Goal: Communication & Community: Ask a question

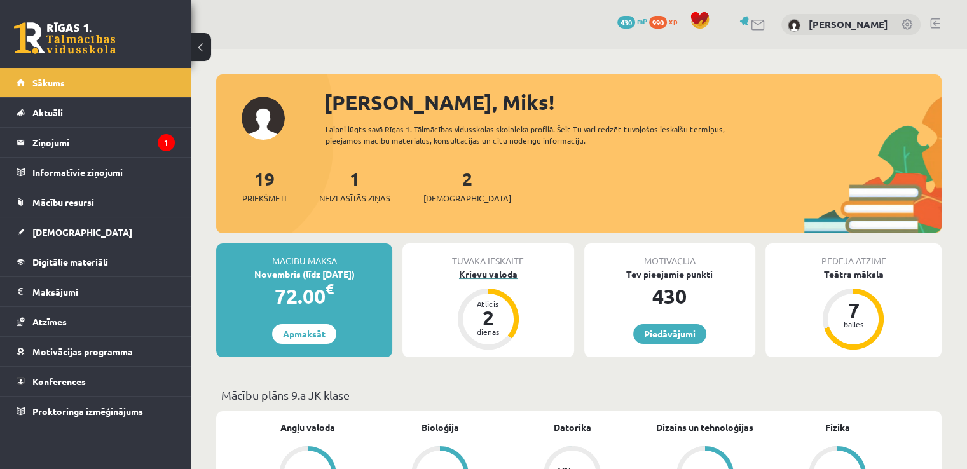
click at [474, 272] on div "Krievu valoda" at bounding box center [488, 274] width 171 height 13
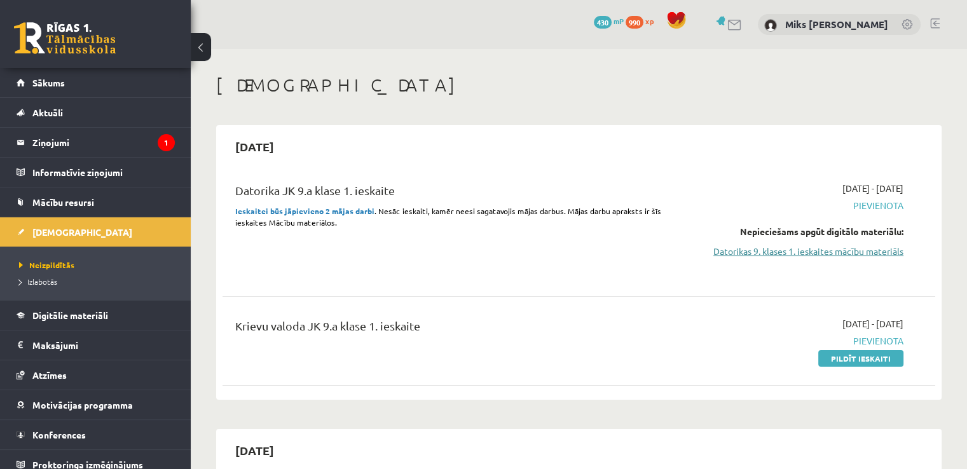
click at [776, 249] on link "Datorikas 9. klases 1. ieskaites mācību materiāls" at bounding box center [799, 251] width 210 height 13
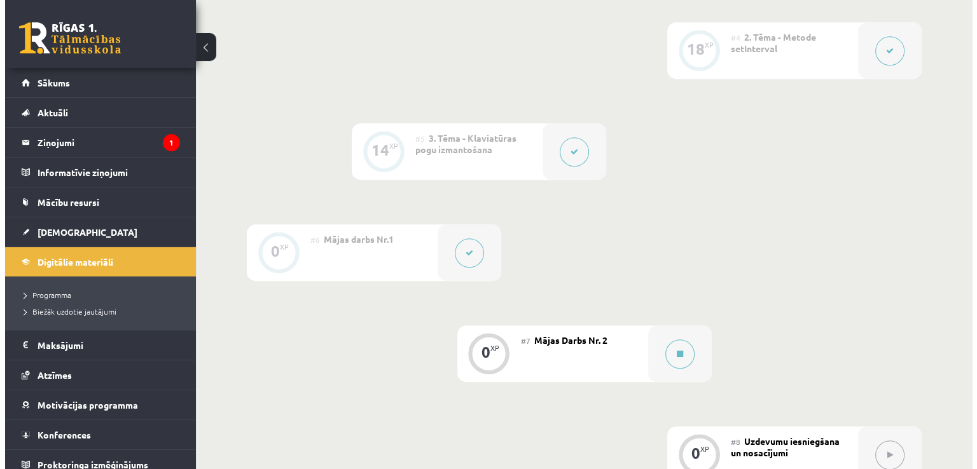
scroll to position [635, 0]
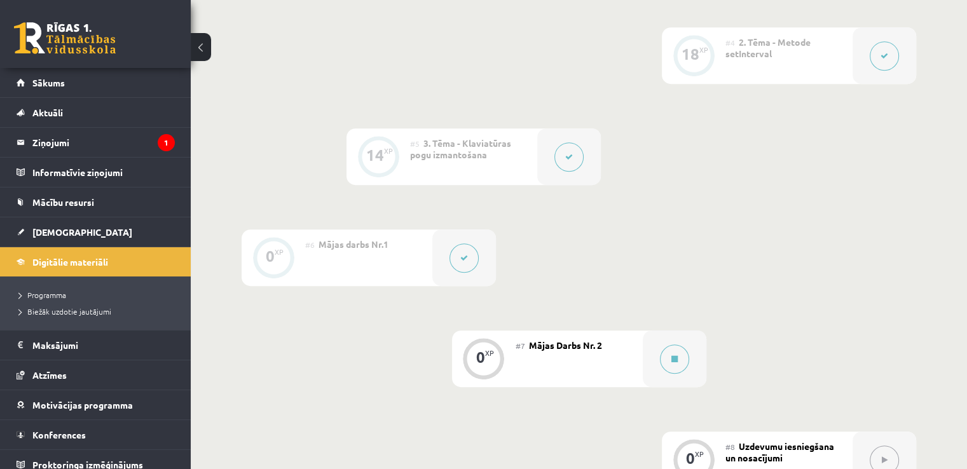
click at [475, 260] on div at bounding box center [464, 258] width 64 height 57
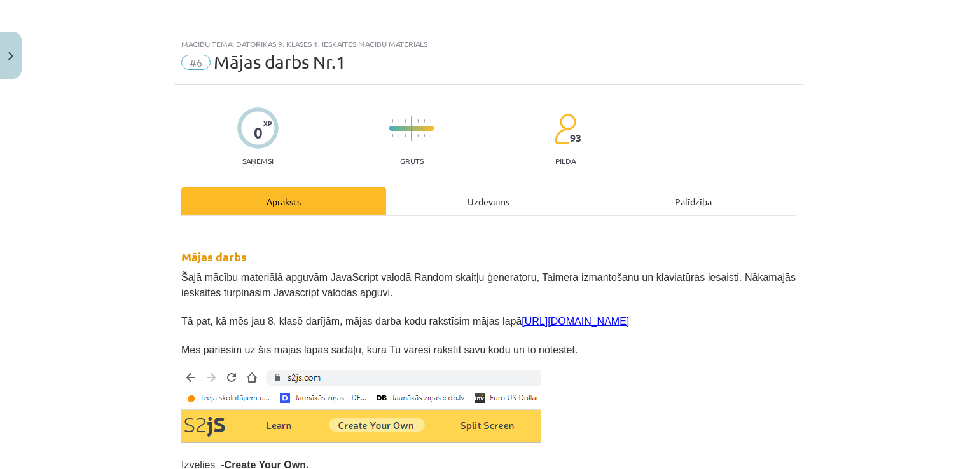
drag, startPoint x: 957, startPoint y: 57, endPoint x: 963, endPoint y: 62, distance: 7.7
click at [963, 62] on div "Mācību tēma: Datorikas 9. klases 1. ieskaites mācību materiāls #6 Mājas darbs N…" at bounding box center [488, 234] width 977 height 469
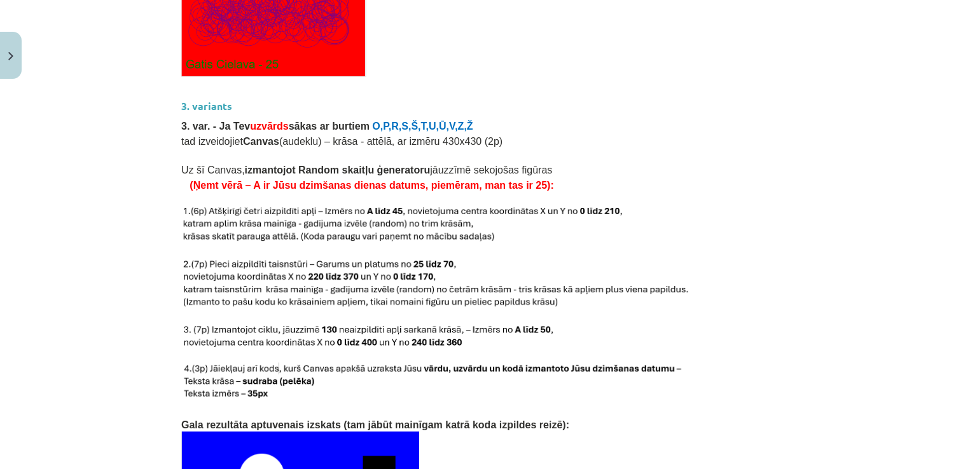
scroll to position [2746, 0]
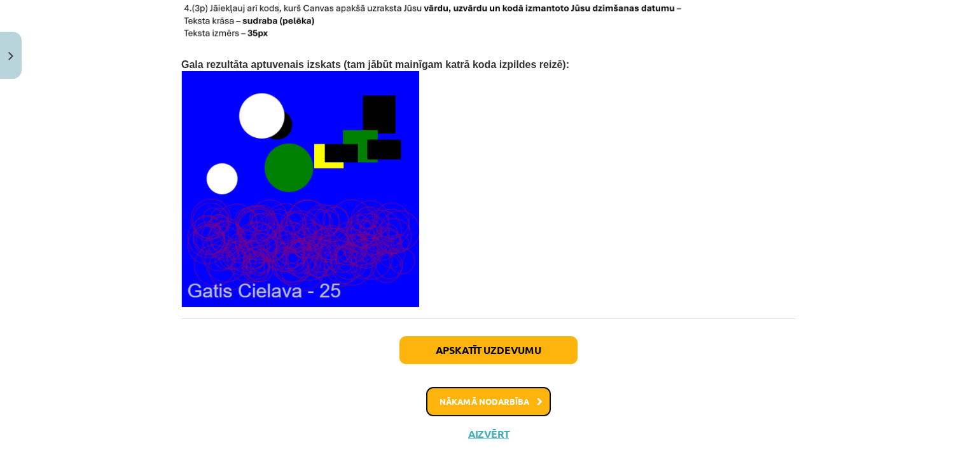
click at [516, 387] on button "Nākamā nodarbība" at bounding box center [488, 401] width 125 height 29
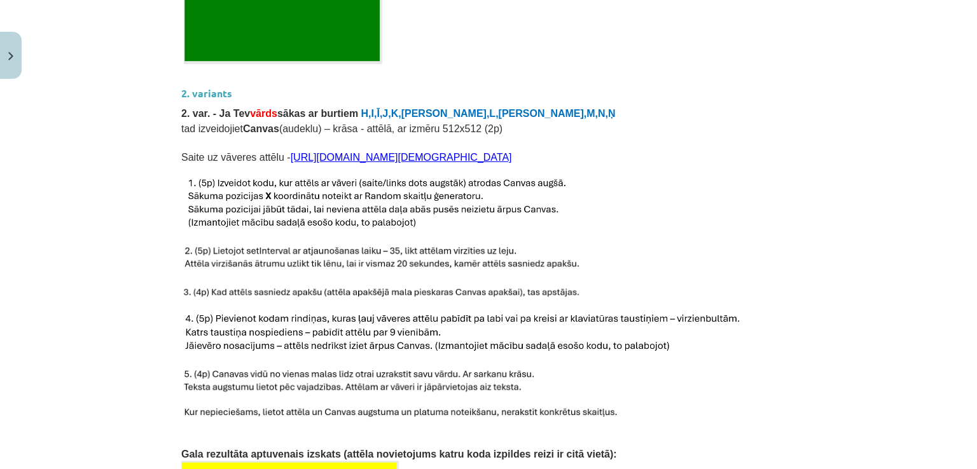
scroll to position [1029, 0]
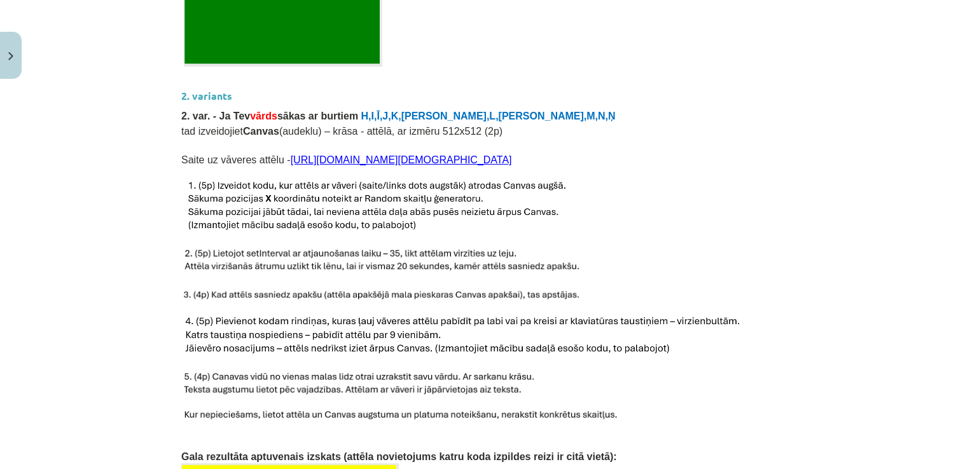
click at [512, 155] on link "https://icons.iconarchive.com/icons/majdi-khawaja/ice-age-4/72/Scrat-2-icon.png" at bounding box center [401, 160] width 221 height 11
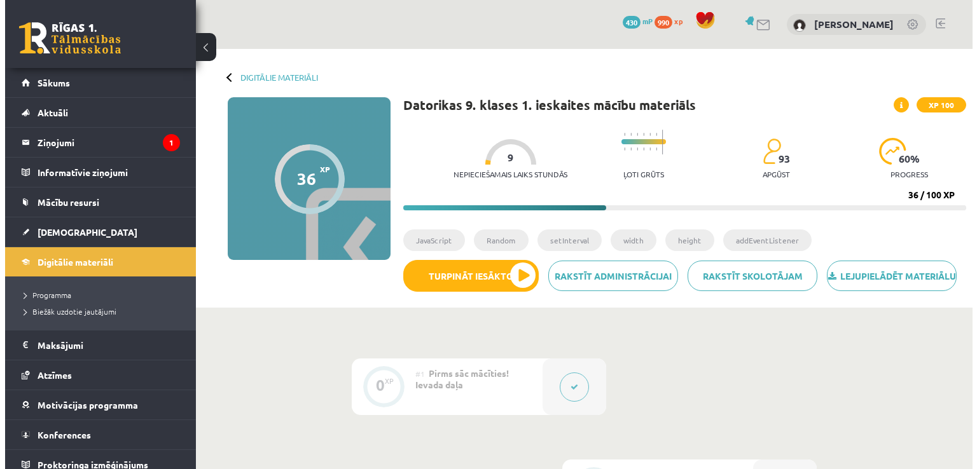
scroll to position [663, 0]
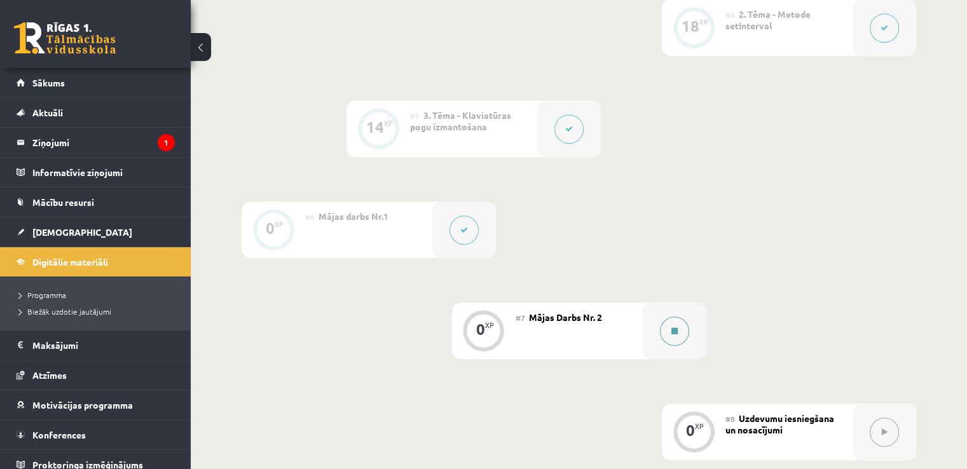
click at [657, 355] on div at bounding box center [675, 331] width 64 height 57
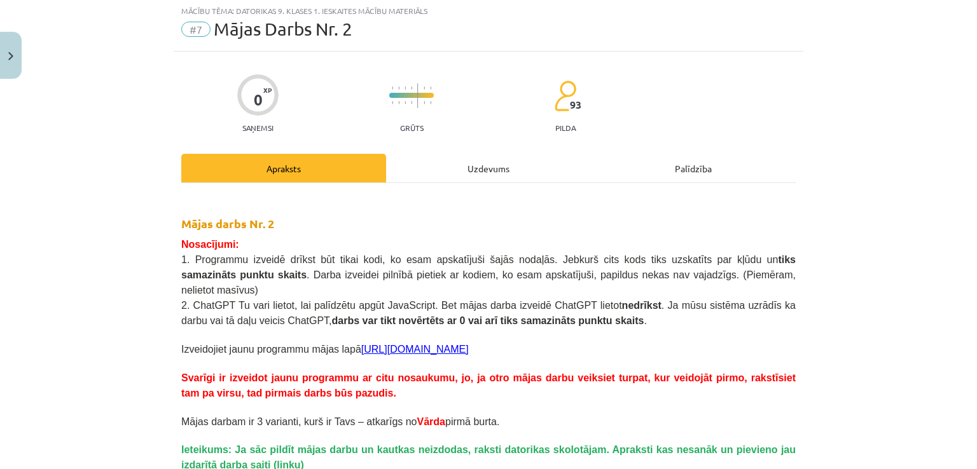
scroll to position [25, 0]
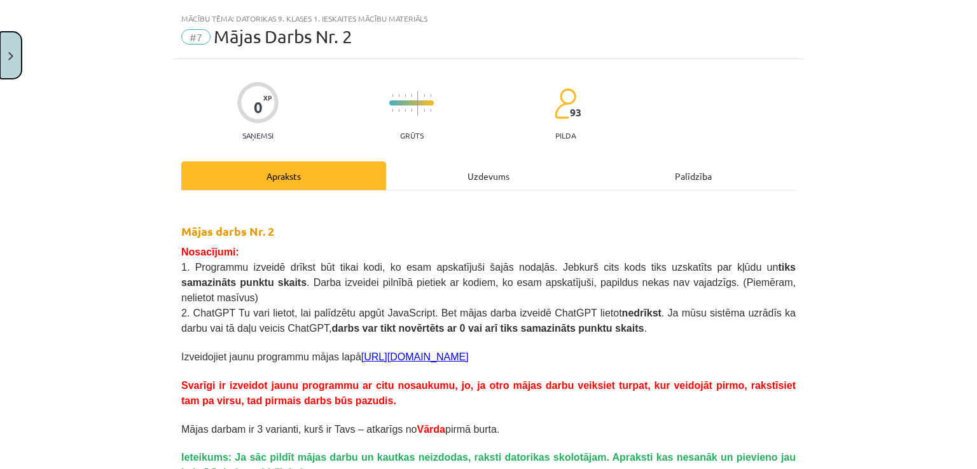
click at [0, 57] on button "Close" at bounding box center [11, 55] width 22 height 47
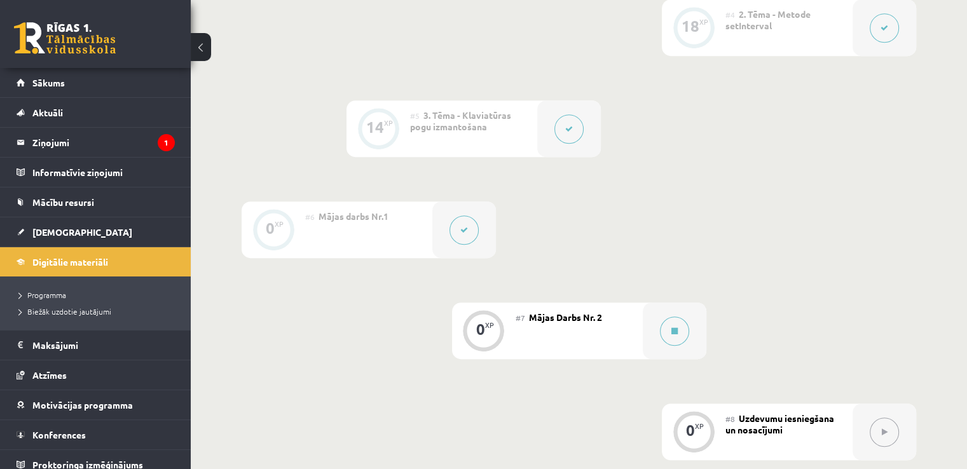
click at [476, 245] on button at bounding box center [464, 230] width 29 height 29
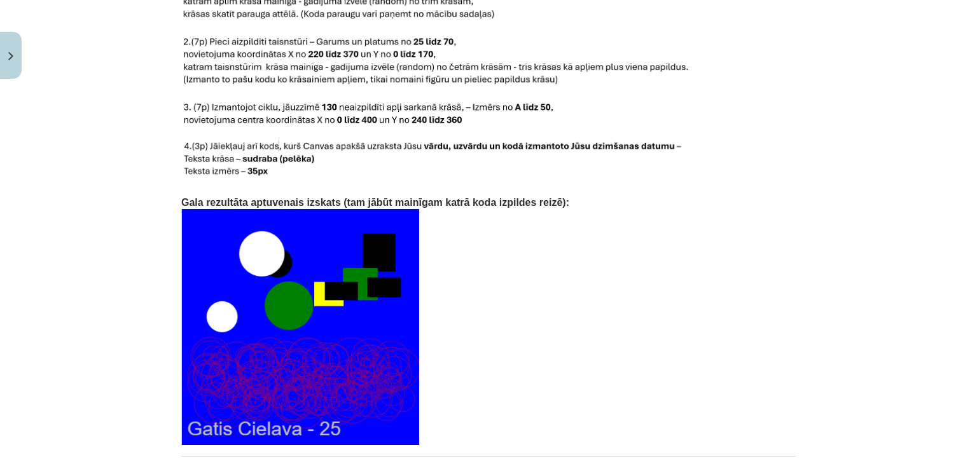
scroll to position [2746, 0]
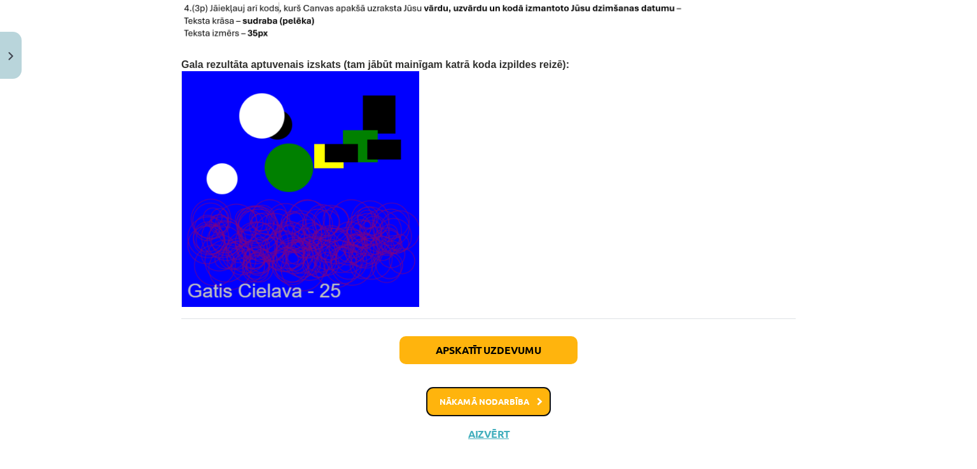
click at [529, 389] on button "Nākamā nodarbība" at bounding box center [488, 401] width 125 height 29
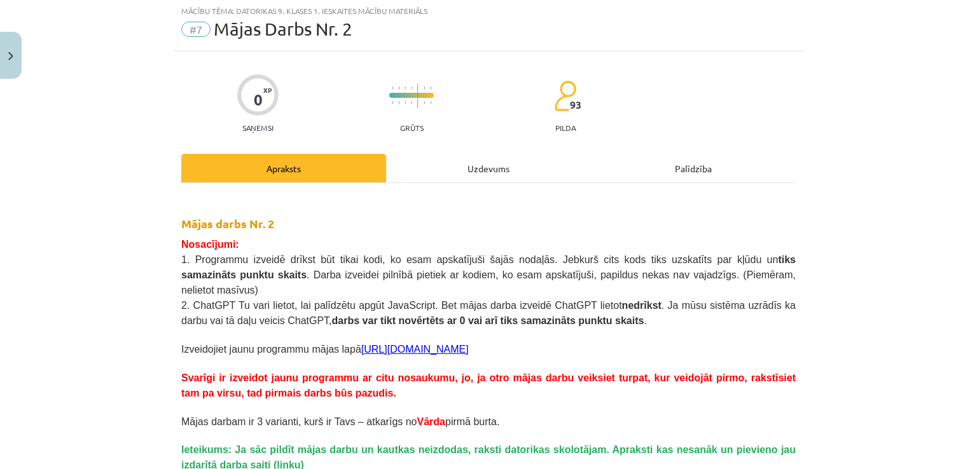
scroll to position [32, 0]
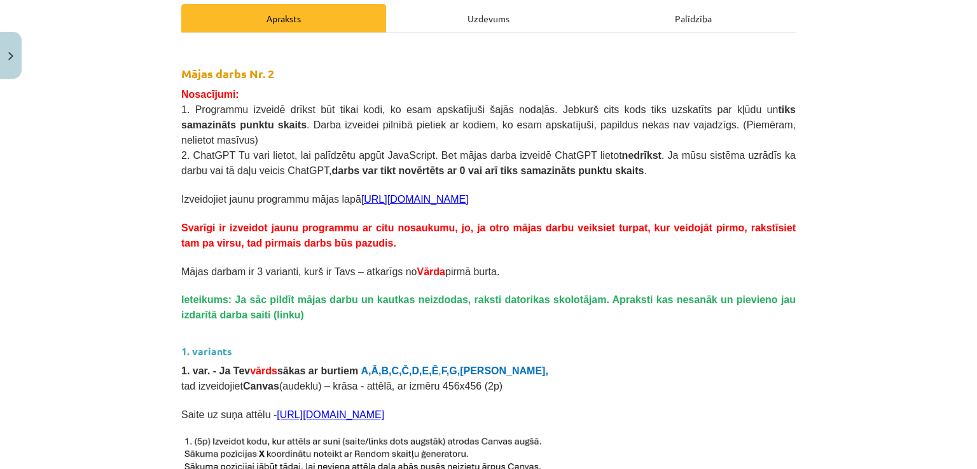
click at [532, 26] on div "Uzdevums" at bounding box center [488, 18] width 205 height 29
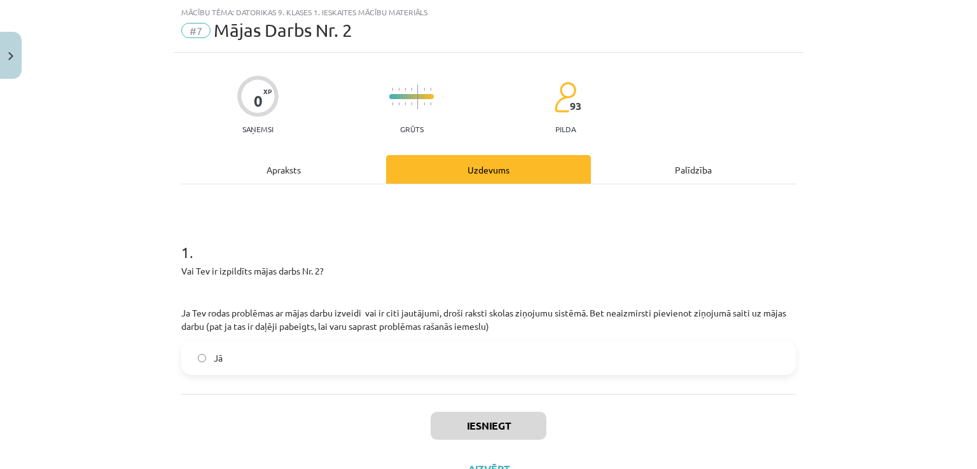
click at [441, 354] on label "Jā" at bounding box center [489, 358] width 612 height 32
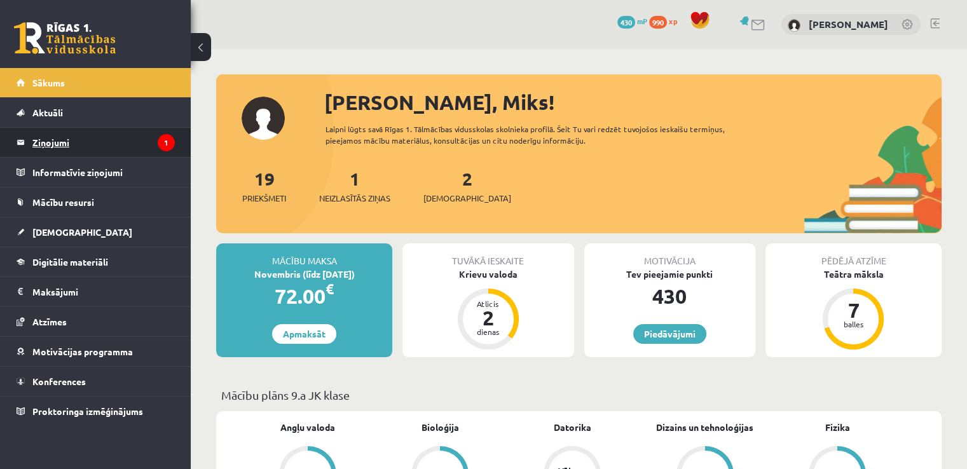
click at [59, 135] on legend "Ziņojumi 1" at bounding box center [103, 142] width 142 height 29
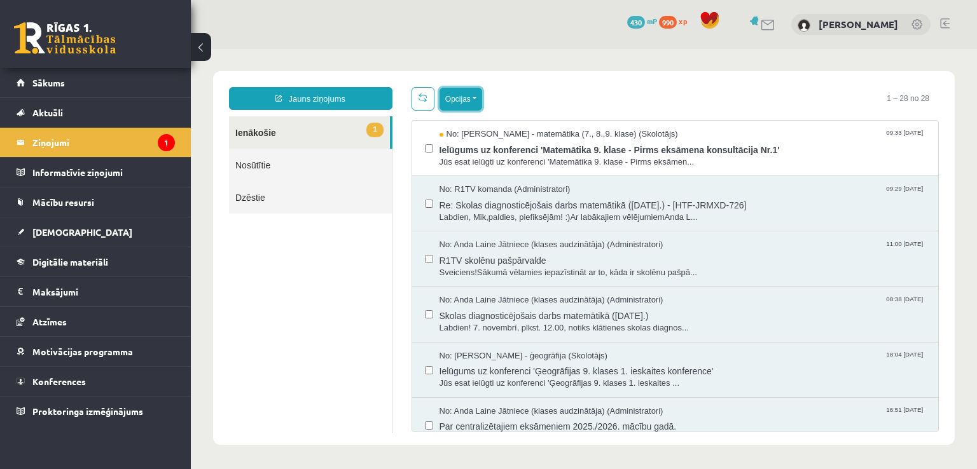
click at [440, 97] on button "Opcijas" at bounding box center [460, 99] width 43 height 23
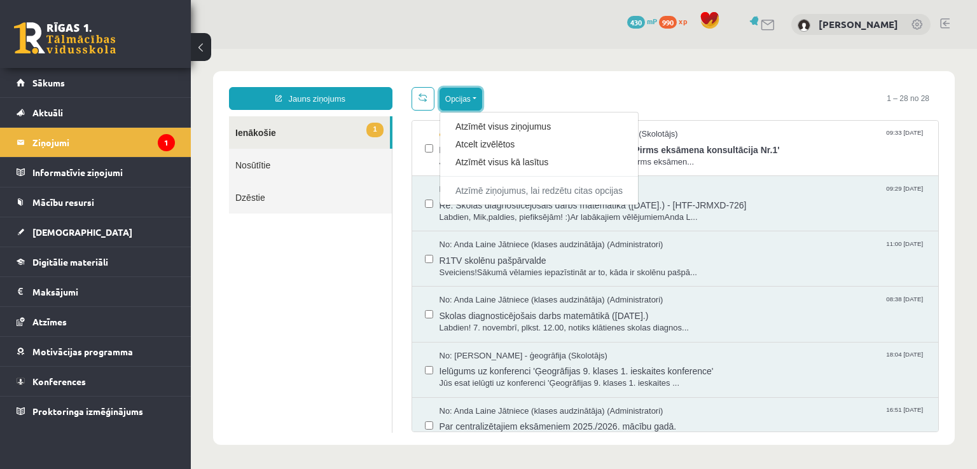
click at [440, 97] on button "Opcijas" at bounding box center [460, 99] width 43 height 23
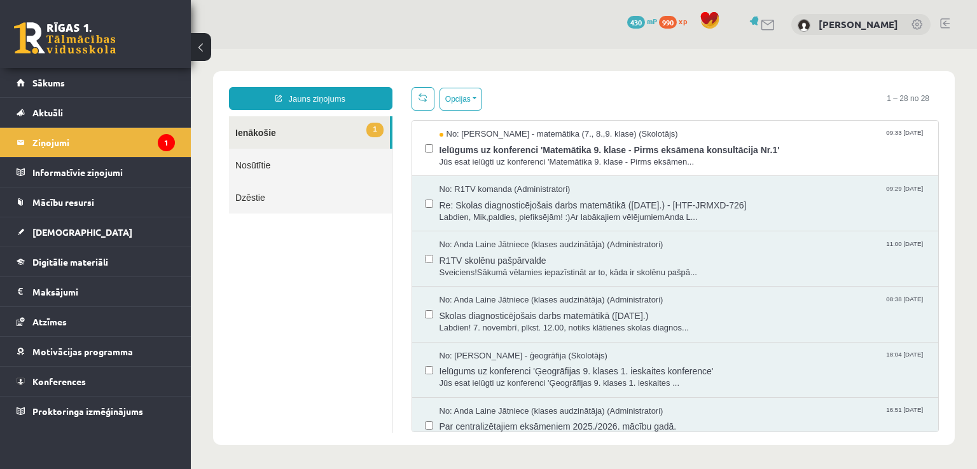
click at [310, 155] on link "Nosūtītie" at bounding box center [310, 165] width 163 height 32
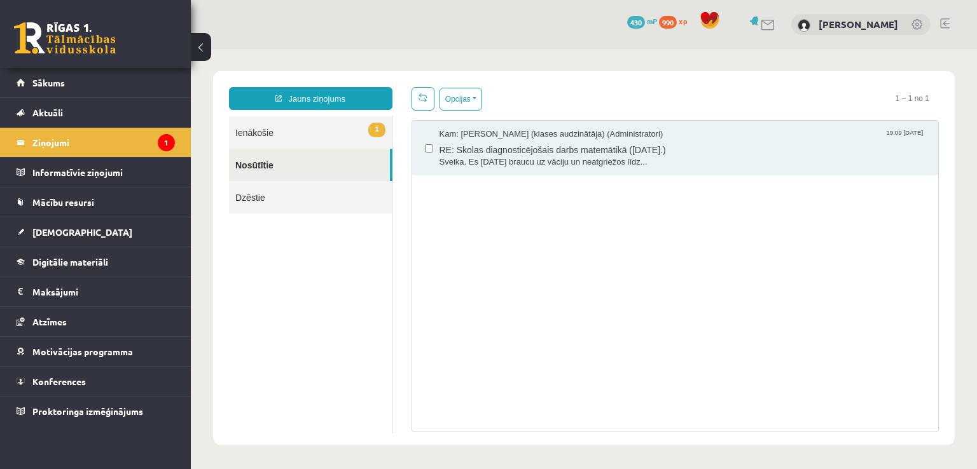
click at [296, 206] on link "Dzēstie" at bounding box center [310, 197] width 163 height 32
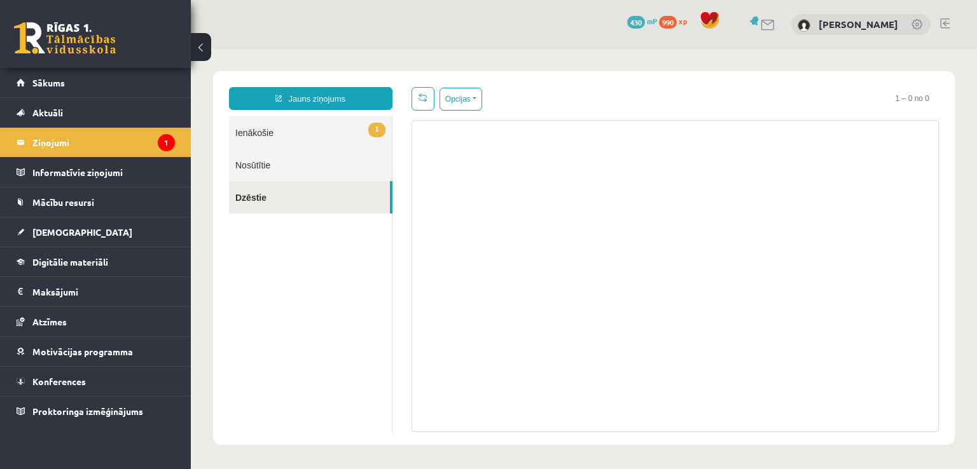
click at [286, 131] on link "1 Ienākošie" at bounding box center [310, 132] width 163 height 32
click at [300, 101] on link "Jauns ziņojums" at bounding box center [310, 98] width 163 height 23
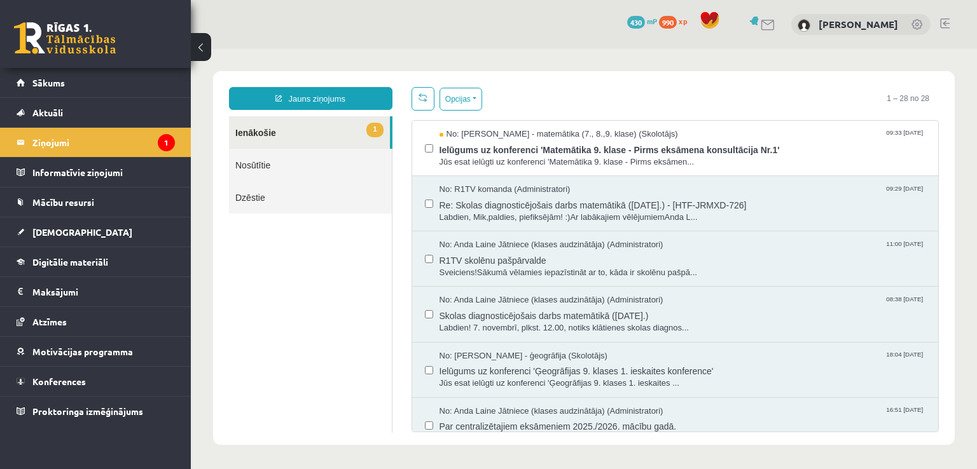
click at [275, 147] on link "1 Ienākošie" at bounding box center [309, 132] width 161 height 32
click at [324, 107] on link "Jauns ziņojums" at bounding box center [310, 98] width 163 height 23
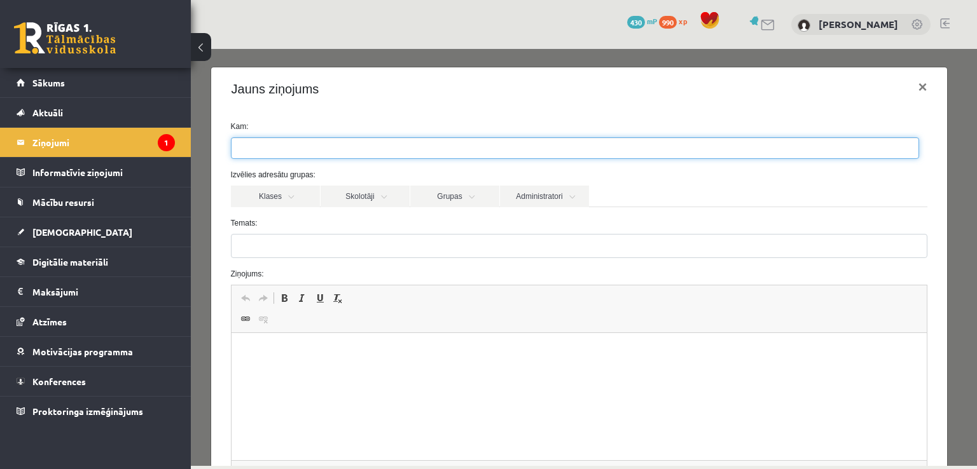
click at [298, 143] on ul at bounding box center [574, 148] width 687 height 20
click at [352, 190] on link "Skolotāji" at bounding box center [365, 197] width 89 height 22
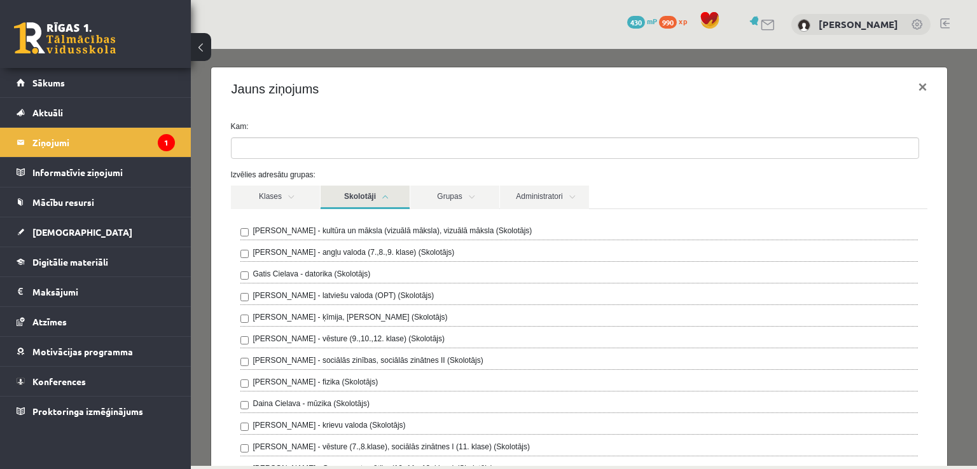
click at [251, 273] on div "Gatis Cielava - datorika (Skolotājs)" at bounding box center [579, 275] width 678 height 15
click at [403, 192] on link "Skolotāji" at bounding box center [365, 198] width 89 height 24
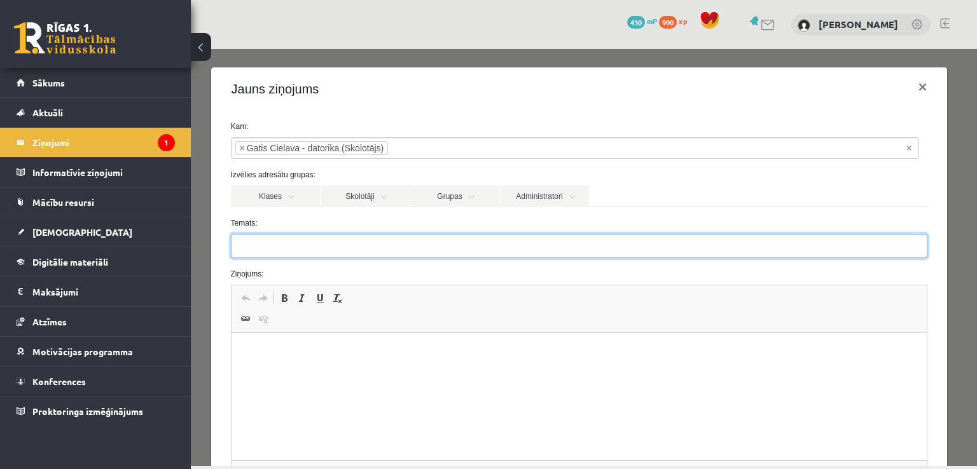
click at [349, 237] on input "Temats:" at bounding box center [579, 246] width 697 height 24
type input "**********"
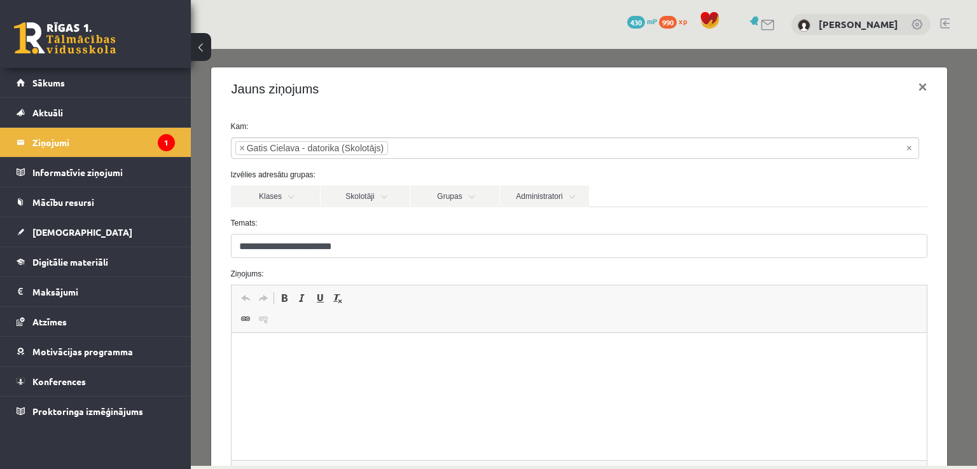
click at [328, 342] on html at bounding box center [579, 352] width 696 height 39
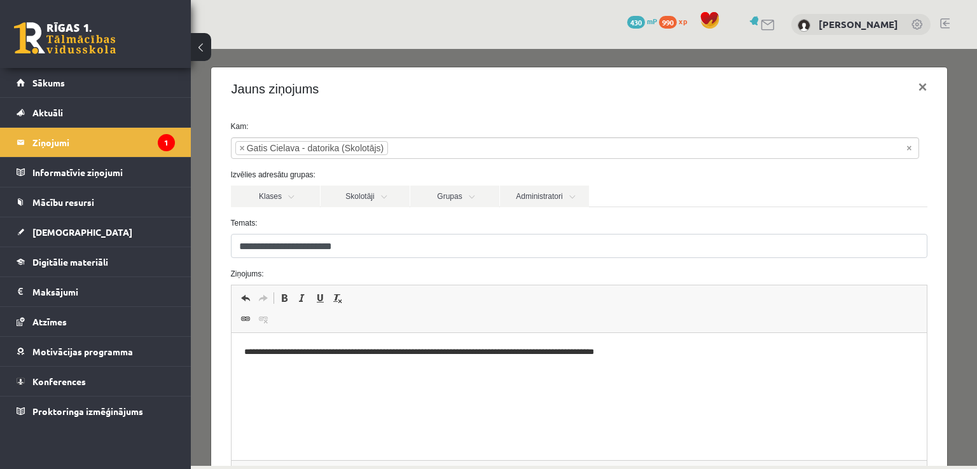
click at [656, 346] on p "**********" at bounding box center [574, 352] width 661 height 13
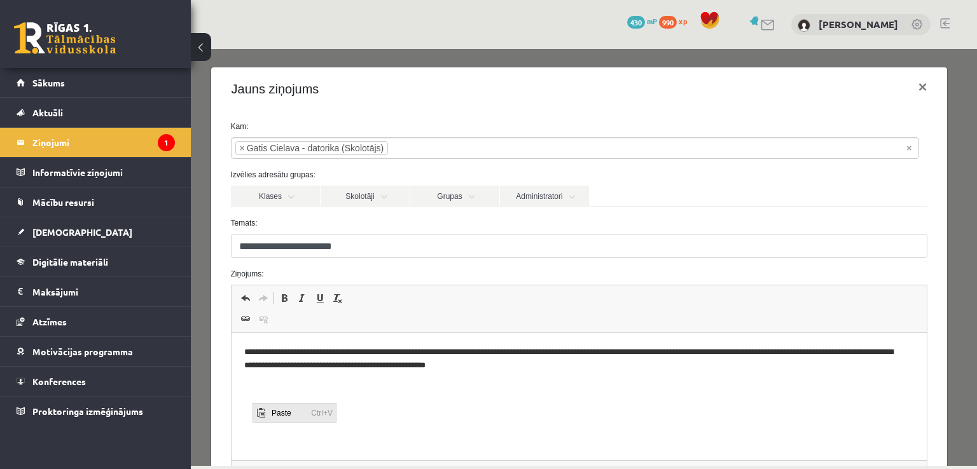
click at [264, 410] on span "Paste" at bounding box center [260, 413] width 10 height 10
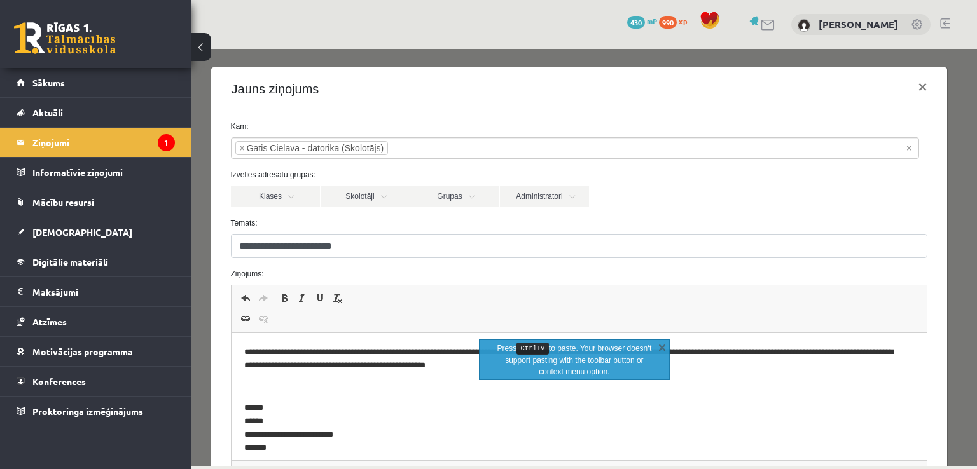
click at [268, 388] on p "Editor, wiswyg-editor-47433892413180-1760445232-738" at bounding box center [579, 387] width 670 height 13
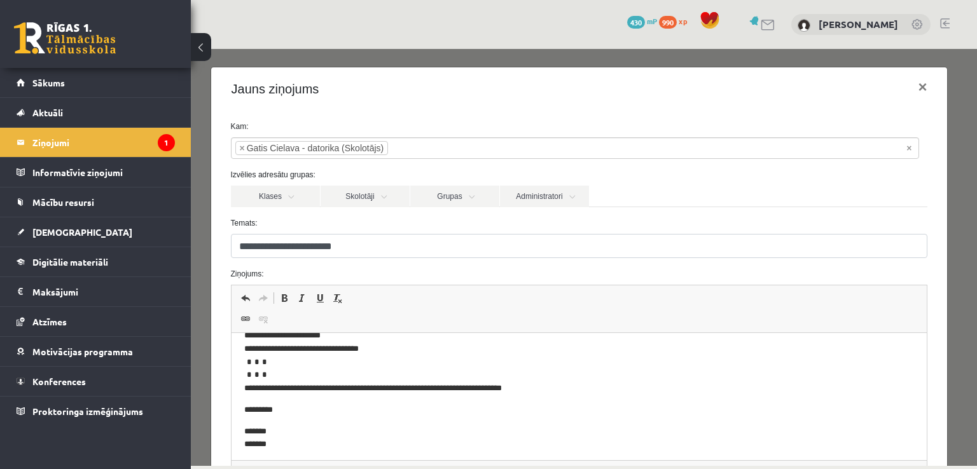
scroll to position [287, 0]
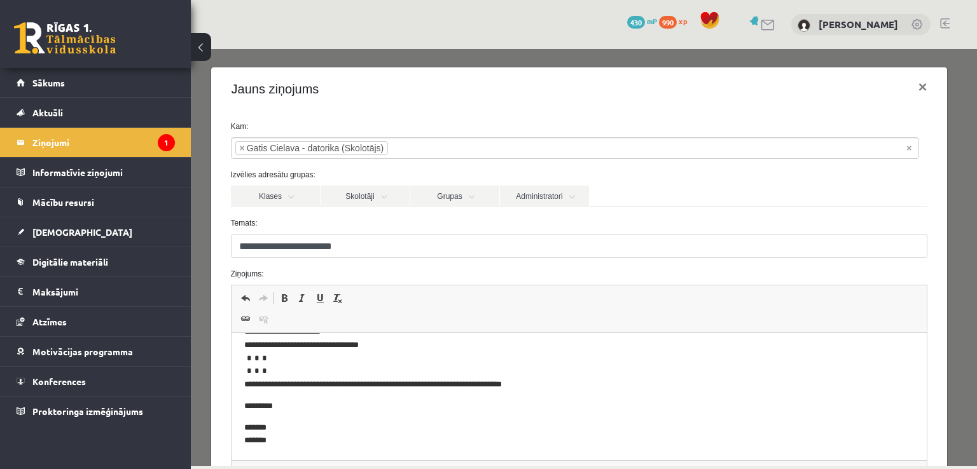
click at [556, 450] on html "**********" at bounding box center [579, 253] width 696 height 413
click at [539, 453] on html "**********" at bounding box center [579, 253] width 696 height 413
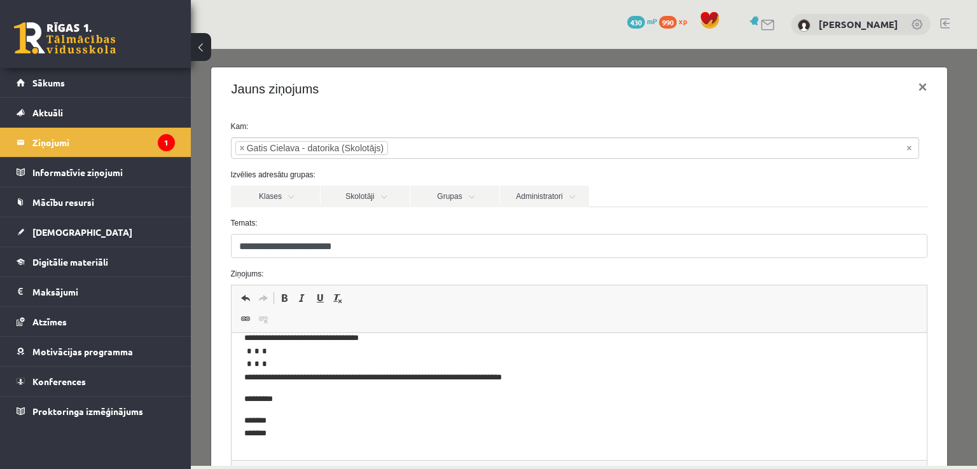
click at [272, 448] on body "**********" at bounding box center [579, 258] width 670 height 410
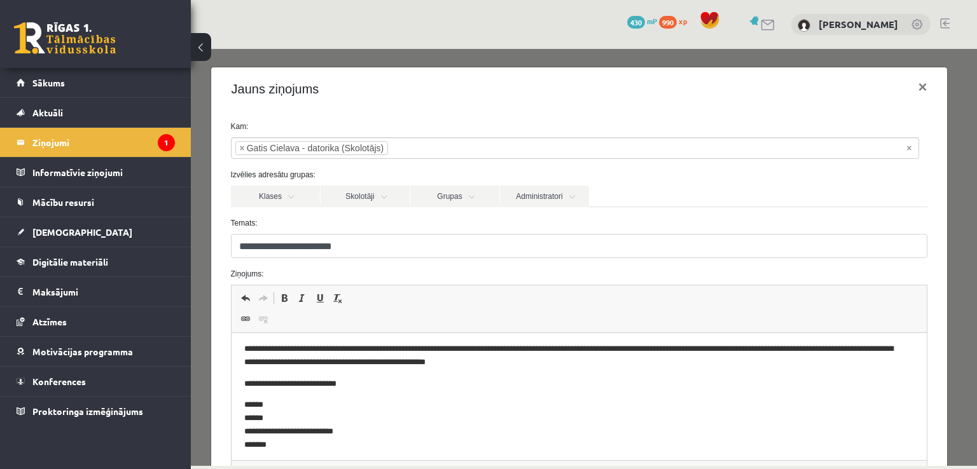
scroll to position [8, 0]
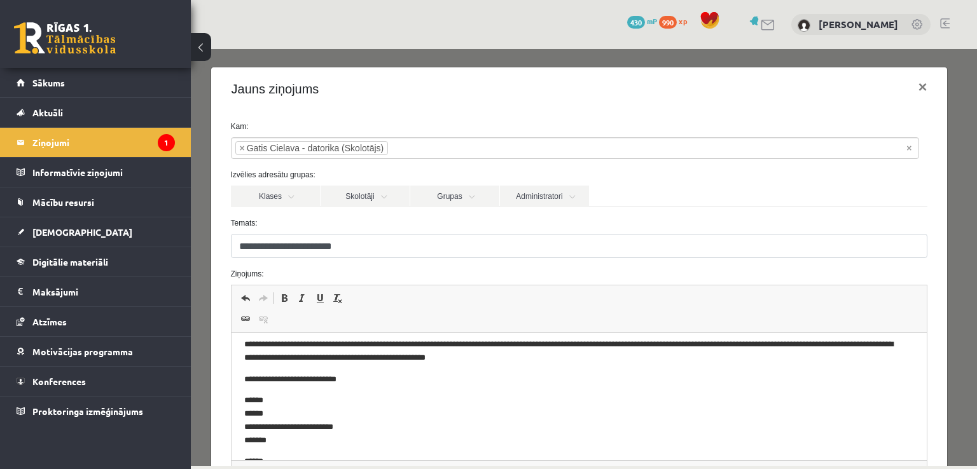
drag, startPoint x: 911, startPoint y: 432, endPoint x: 982, endPoint y: 644, distance: 224.0
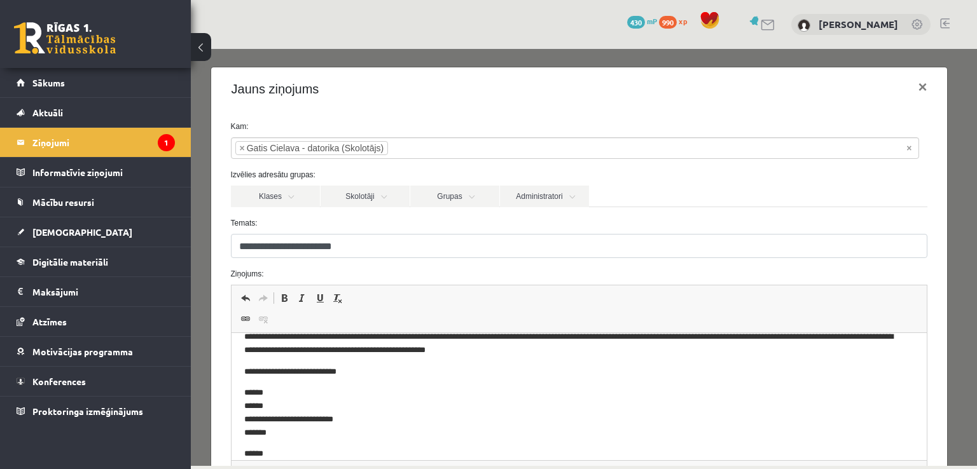
scroll to position [8, 0]
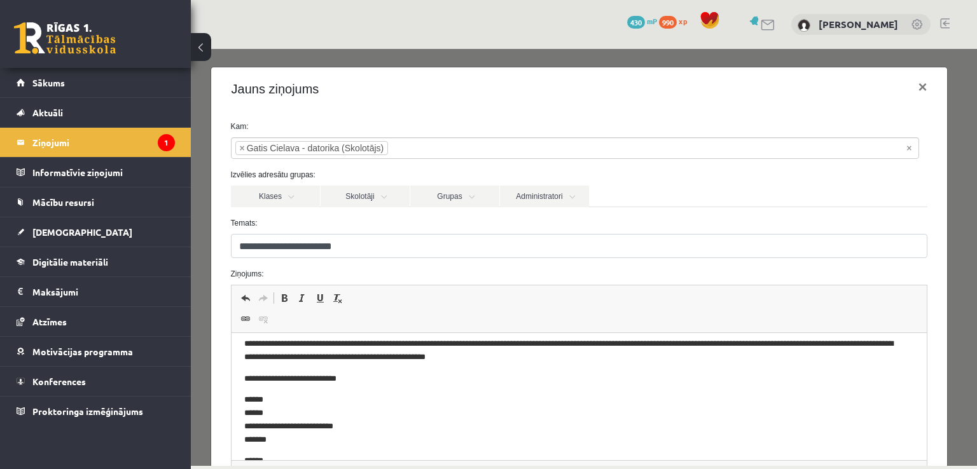
drag, startPoint x: 914, startPoint y: 429, endPoint x: 961, endPoint y: 639, distance: 215.1
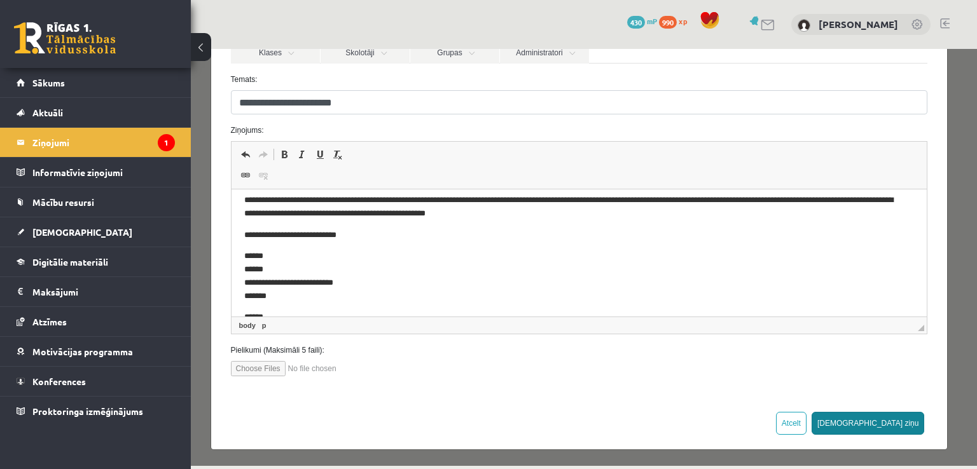
click at [897, 422] on button "Sūtīt ziņu" at bounding box center [867, 423] width 113 height 23
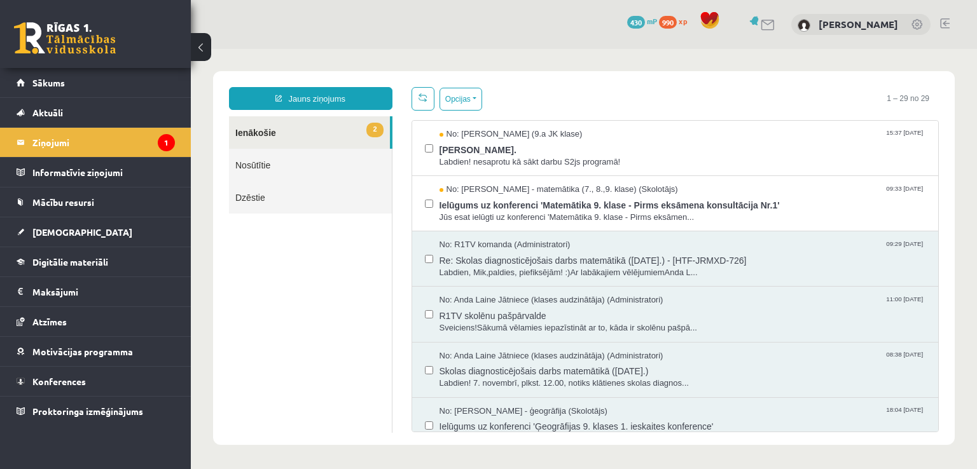
scroll to position [0, 0]
click at [607, 162] on span "Labdien! nesaprotu kā sākt darbu S2js programā!" at bounding box center [682, 162] width 486 height 12
click at [125, 90] on link "Sākums" at bounding box center [96, 82] width 158 height 29
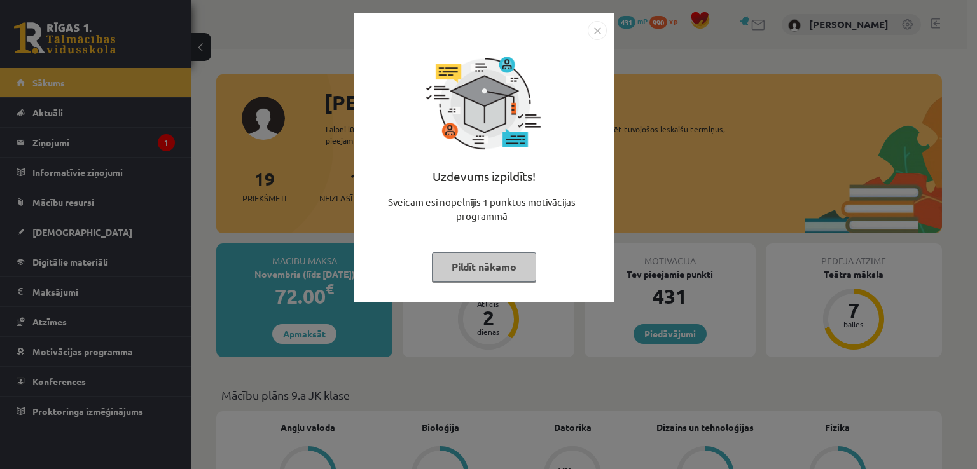
click at [485, 279] on button "Pildīt nākamo" at bounding box center [484, 266] width 104 height 29
